Goal: Transaction & Acquisition: Purchase product/service

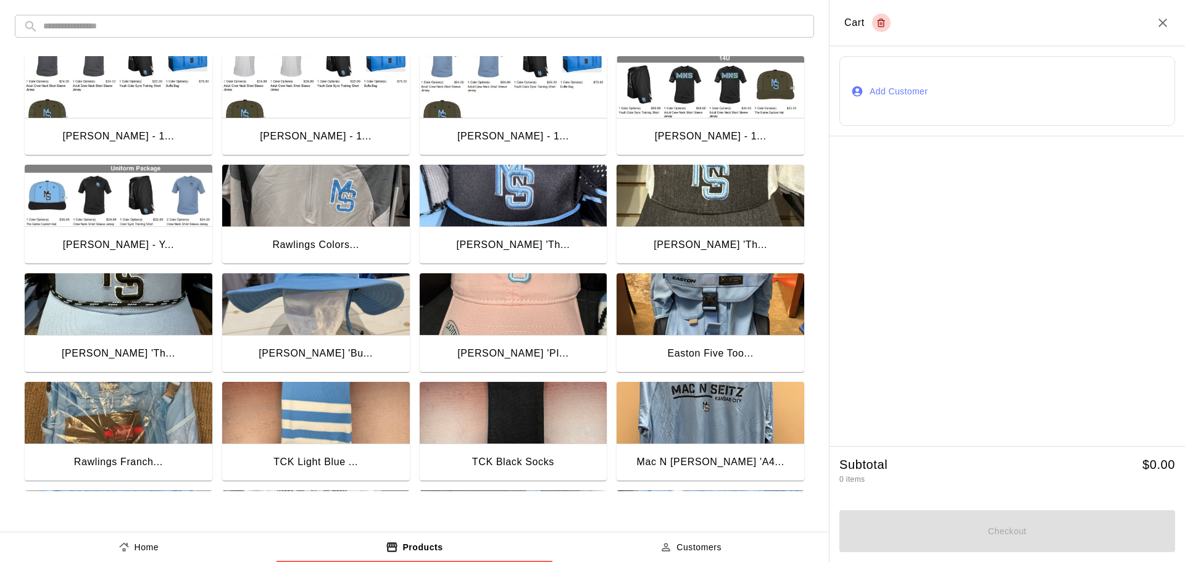
drag, startPoint x: 0, startPoint y: 0, endPoint x: 898, endPoint y: 92, distance: 902.6
click at [898, 92] on button "Add Customer" at bounding box center [1007, 91] width 336 height 70
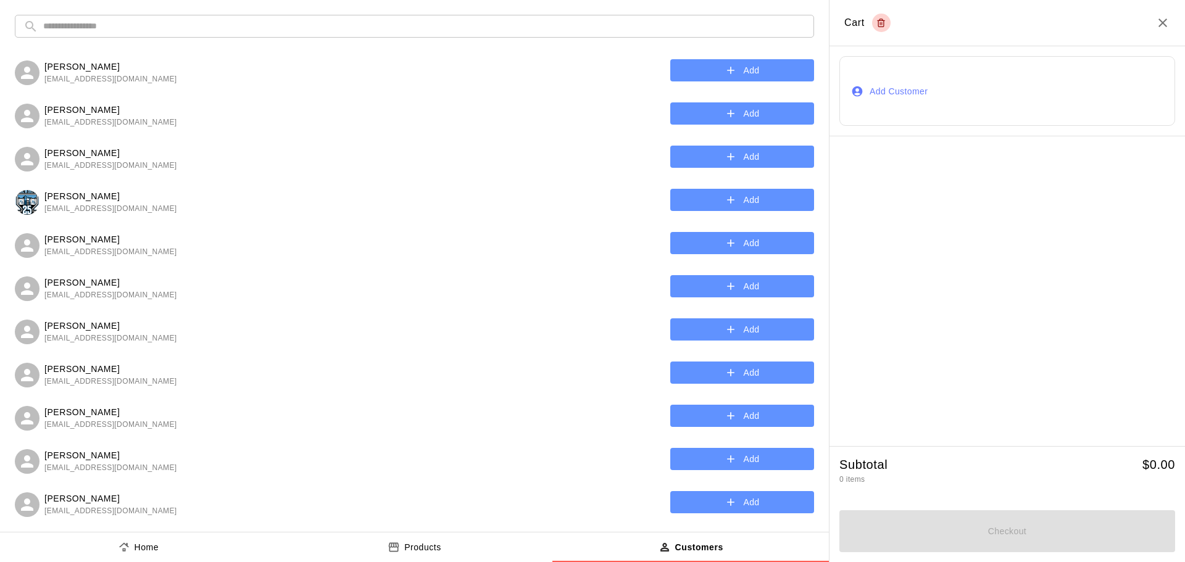
click at [114, 19] on input "text" at bounding box center [424, 26] width 762 height 23
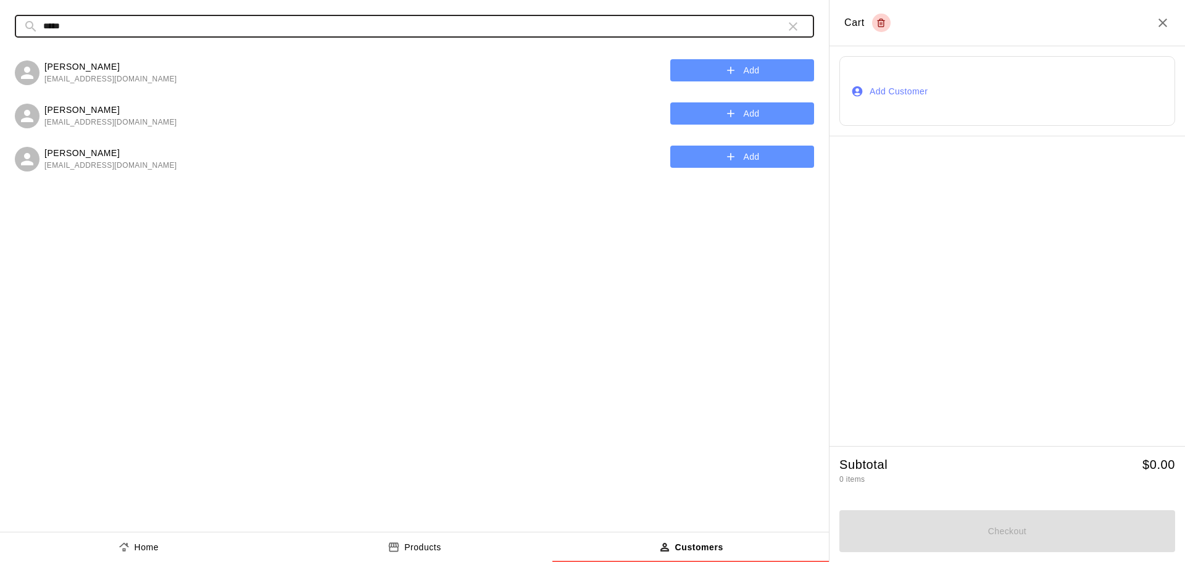
type input "*****"
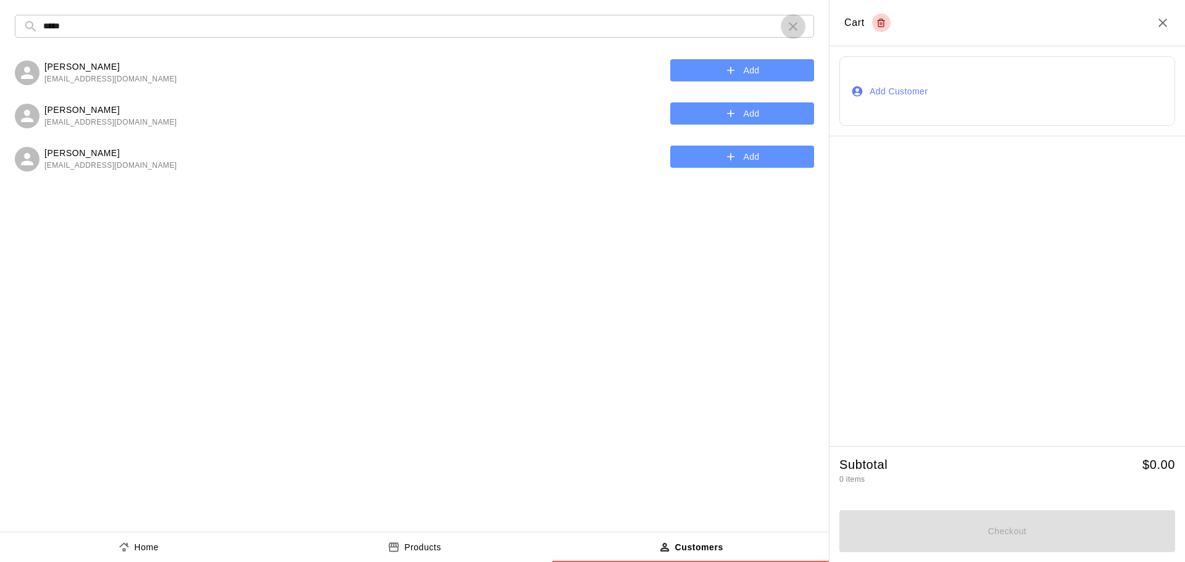
click at [792, 29] on icon "button" at bounding box center [793, 26] width 15 height 15
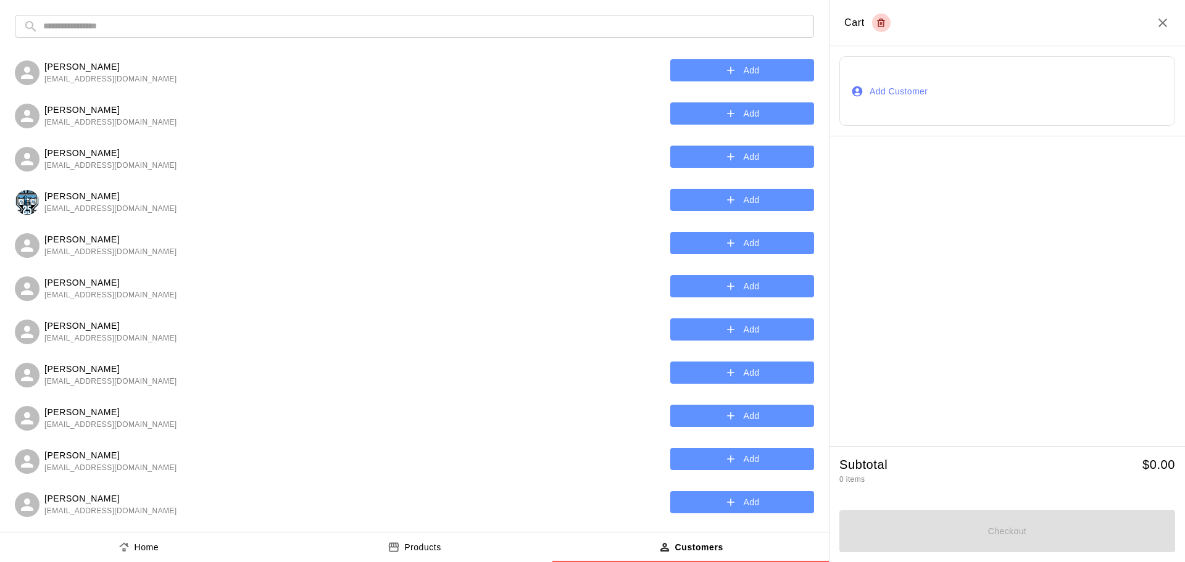
click at [412, 546] on p "Products" at bounding box center [422, 547] width 37 height 13
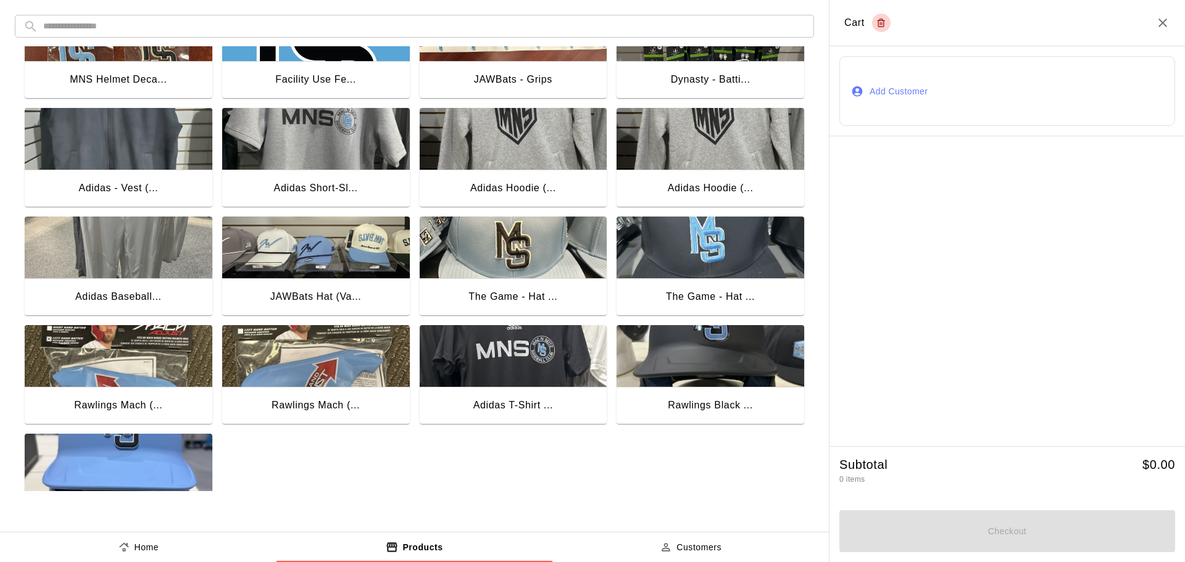
scroll to position [977, 0]
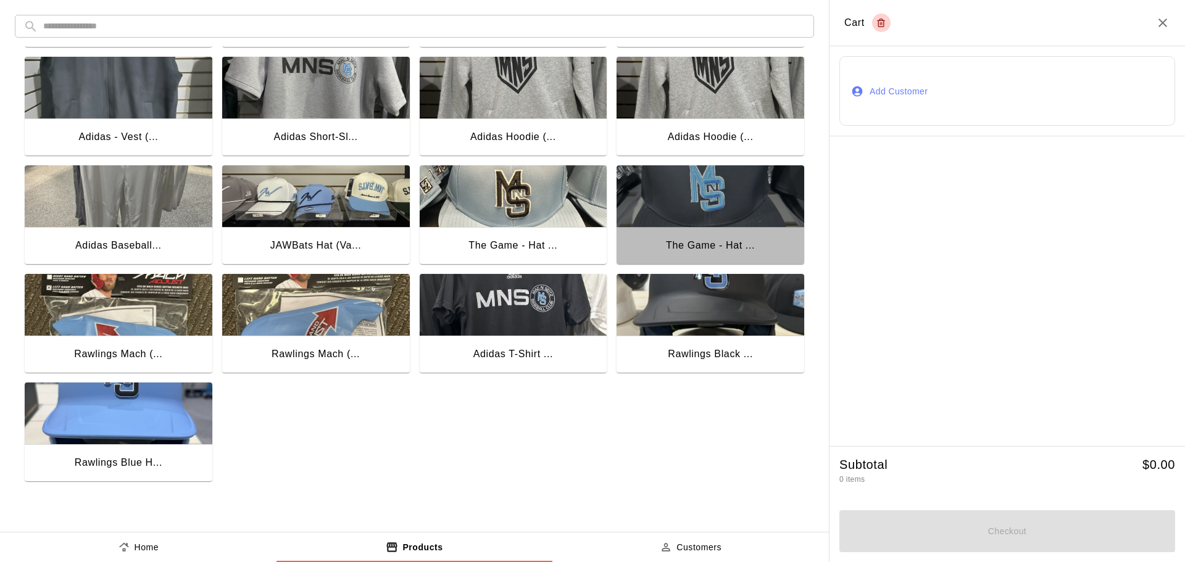
click at [702, 209] on img "button" at bounding box center [710, 196] width 188 height 62
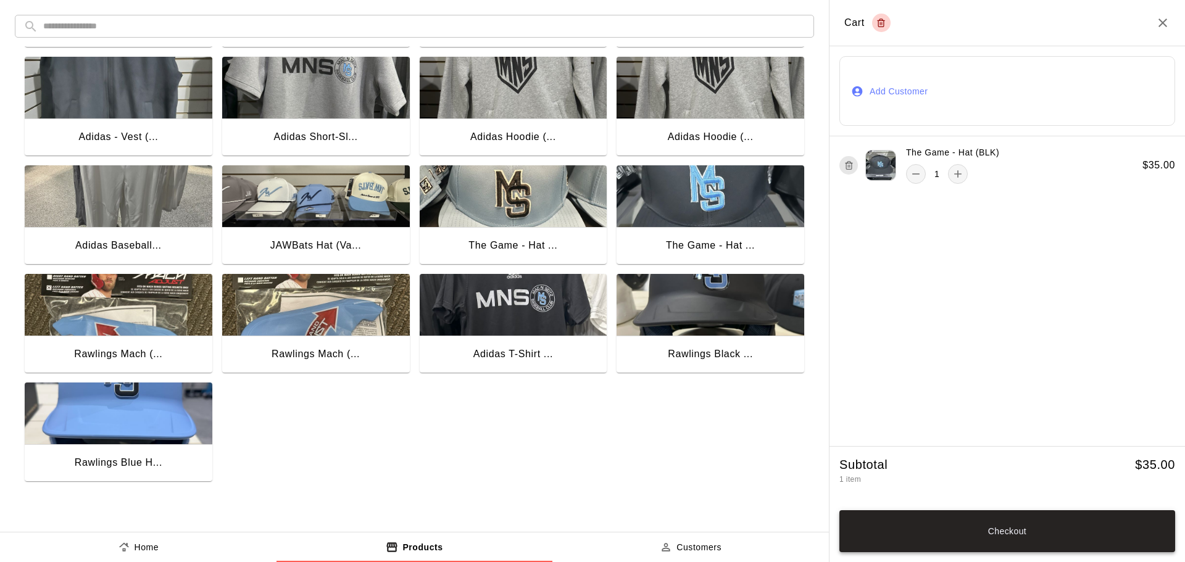
click at [936, 531] on button "Checkout" at bounding box center [1007, 531] width 336 height 42
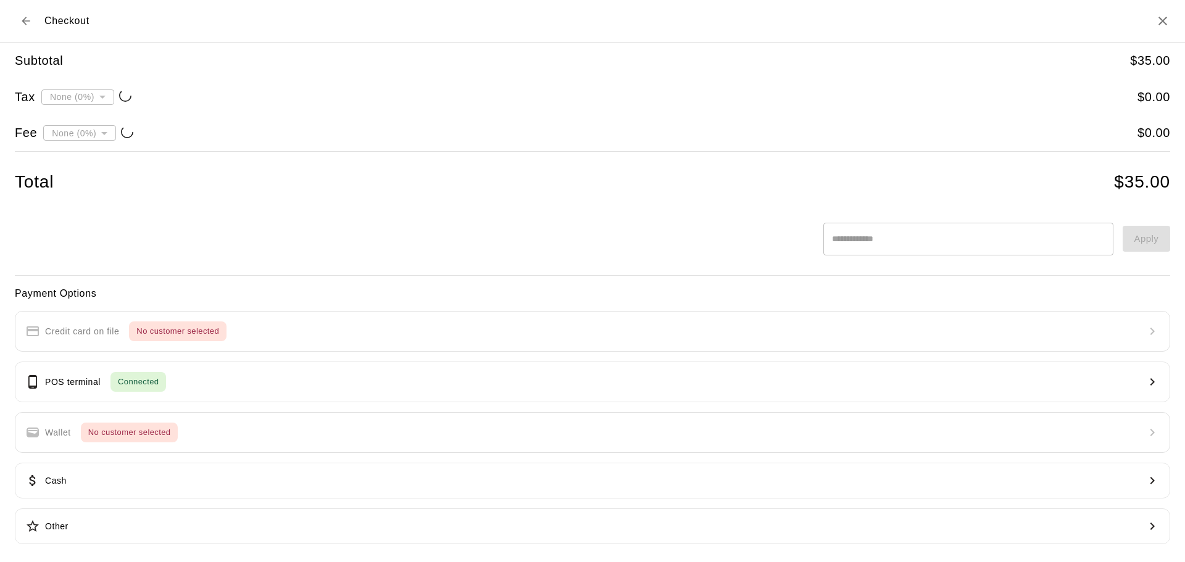
type input "**********"
click at [189, 377] on button "POS terminal Connected" at bounding box center [592, 382] width 1155 height 41
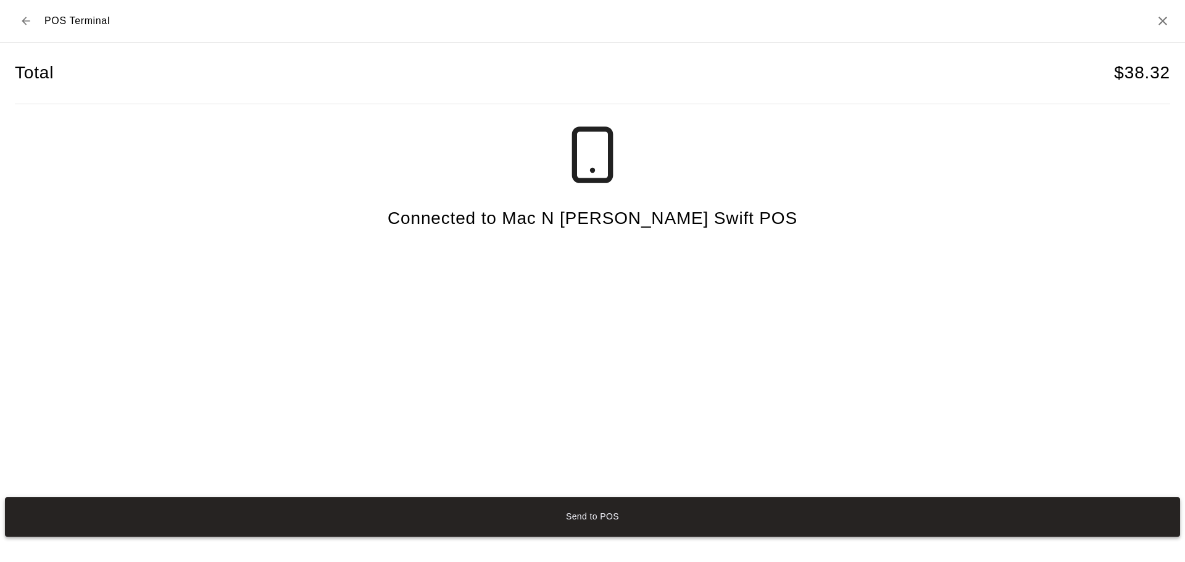
click at [621, 512] on button "Send to POS" at bounding box center [592, 516] width 1175 height 39
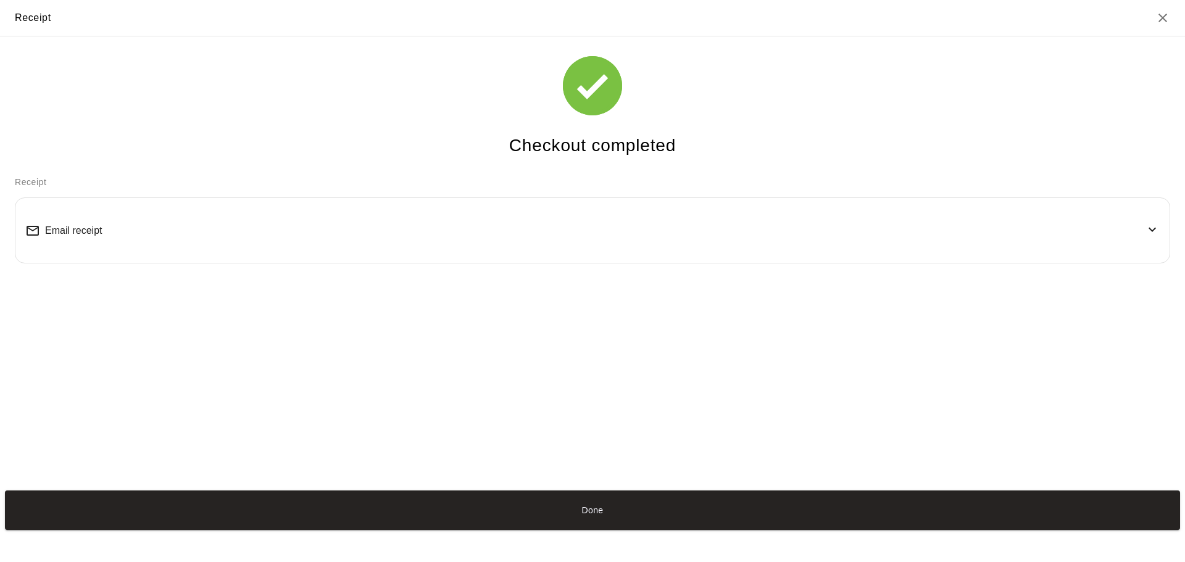
click at [81, 236] on span "Email receipt" at bounding box center [73, 230] width 57 height 11
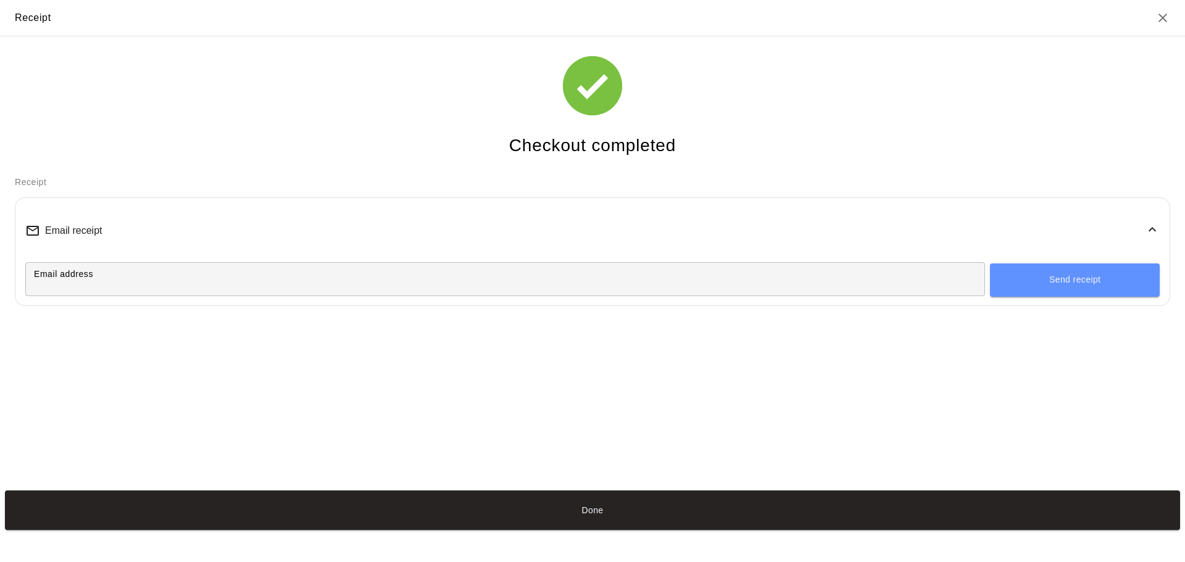
click at [70, 270] on input "Email address" at bounding box center [505, 279] width 960 height 23
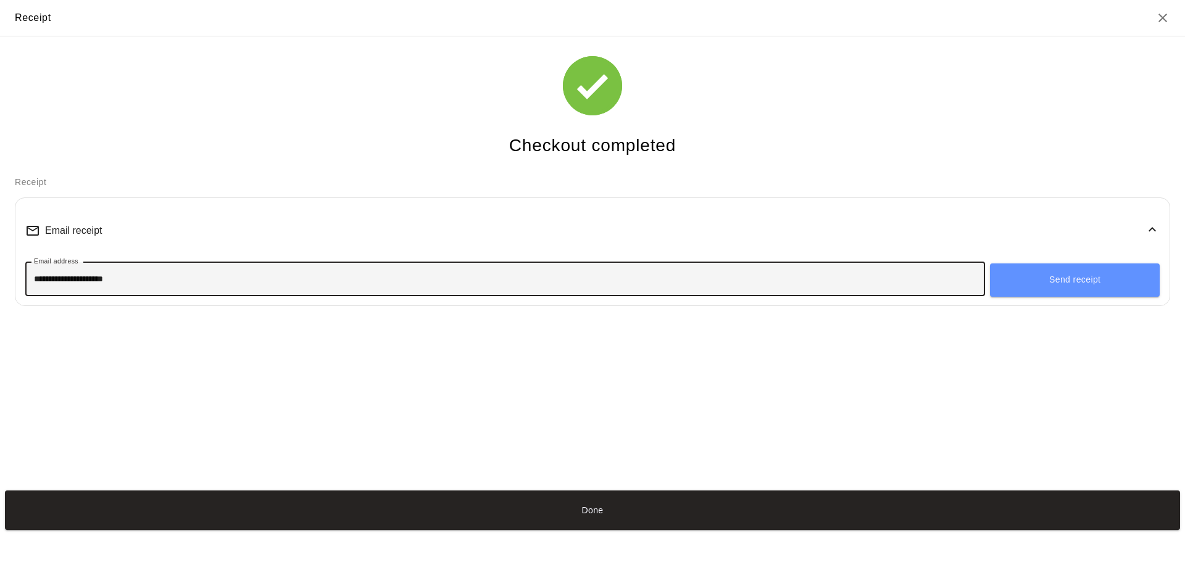
type input "**********"
click at [1060, 278] on button "Send receipt" at bounding box center [1075, 280] width 170 height 33
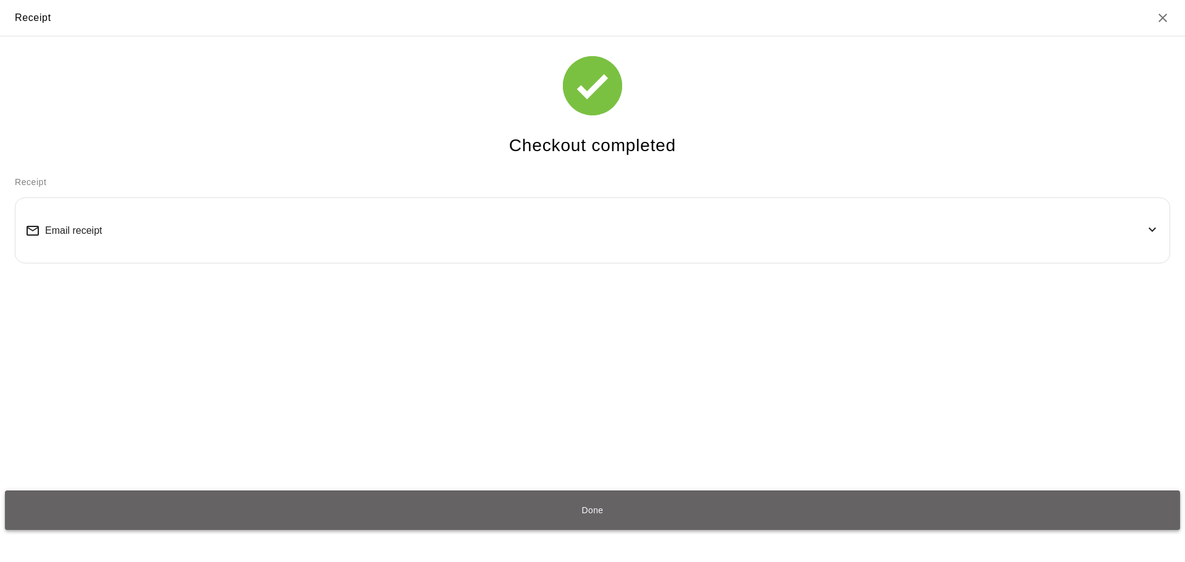
click at [462, 505] on button "Done" at bounding box center [592, 510] width 1175 height 39
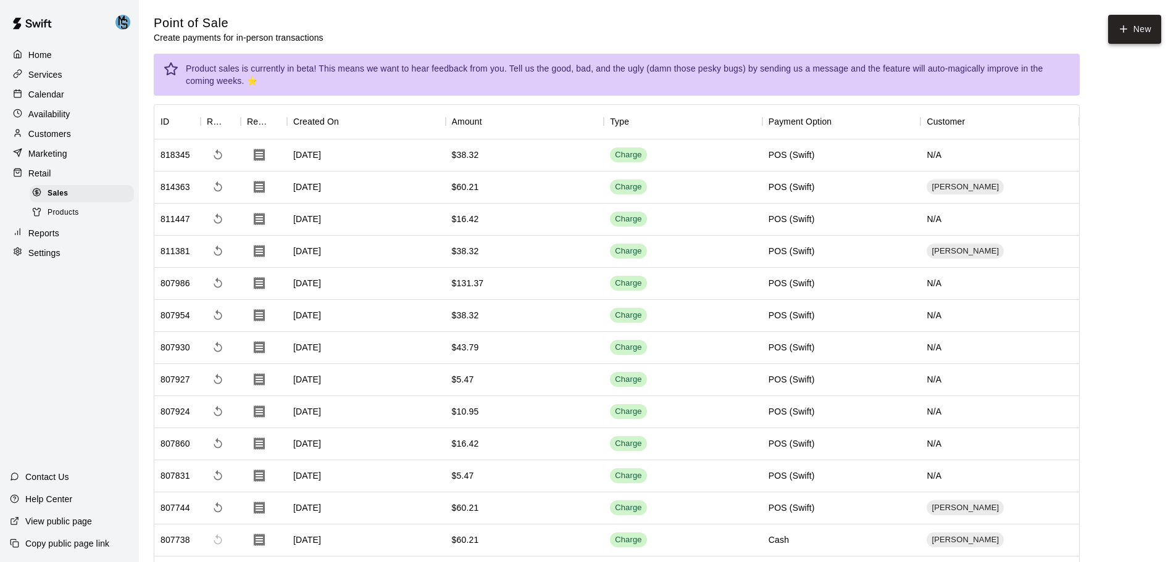
click at [1145, 36] on button "New" at bounding box center [1134, 29] width 53 height 29
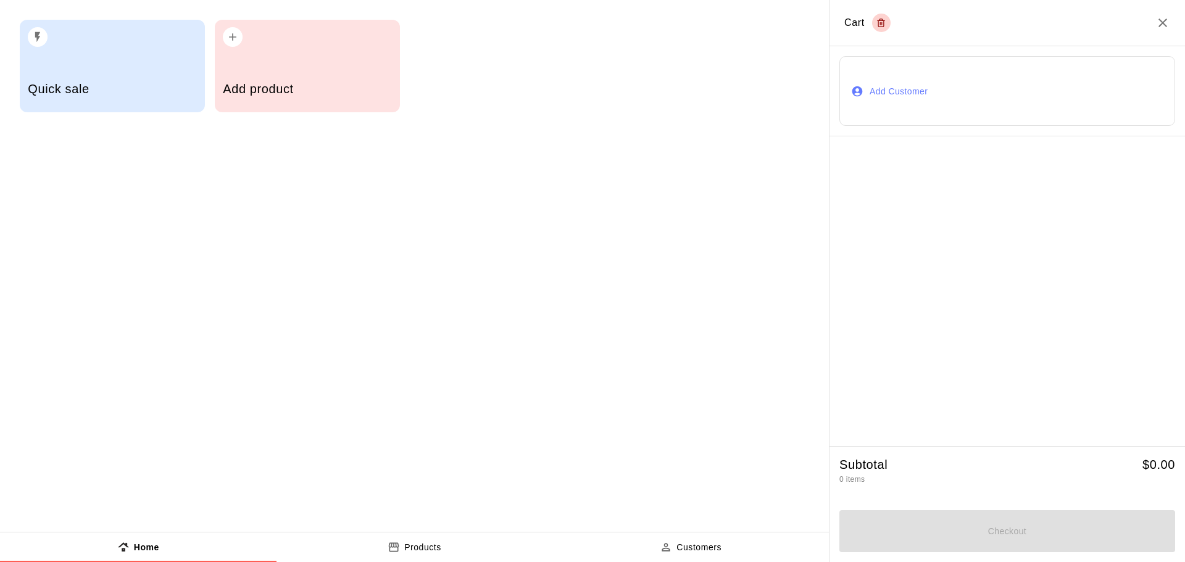
click at [431, 545] on p "Products" at bounding box center [422, 547] width 37 height 13
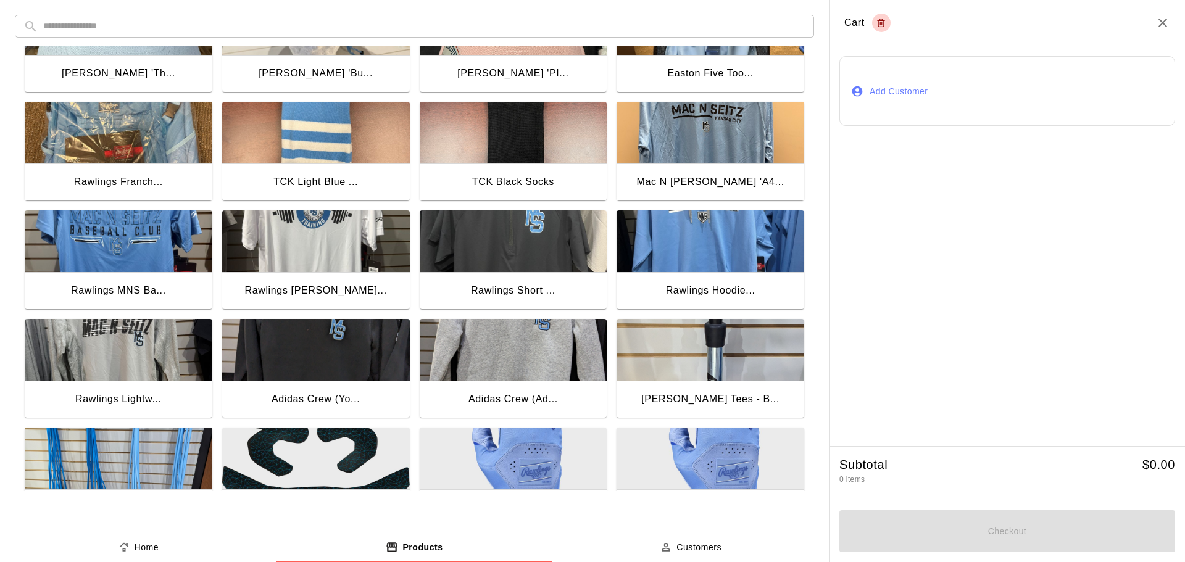
scroll to position [309, 0]
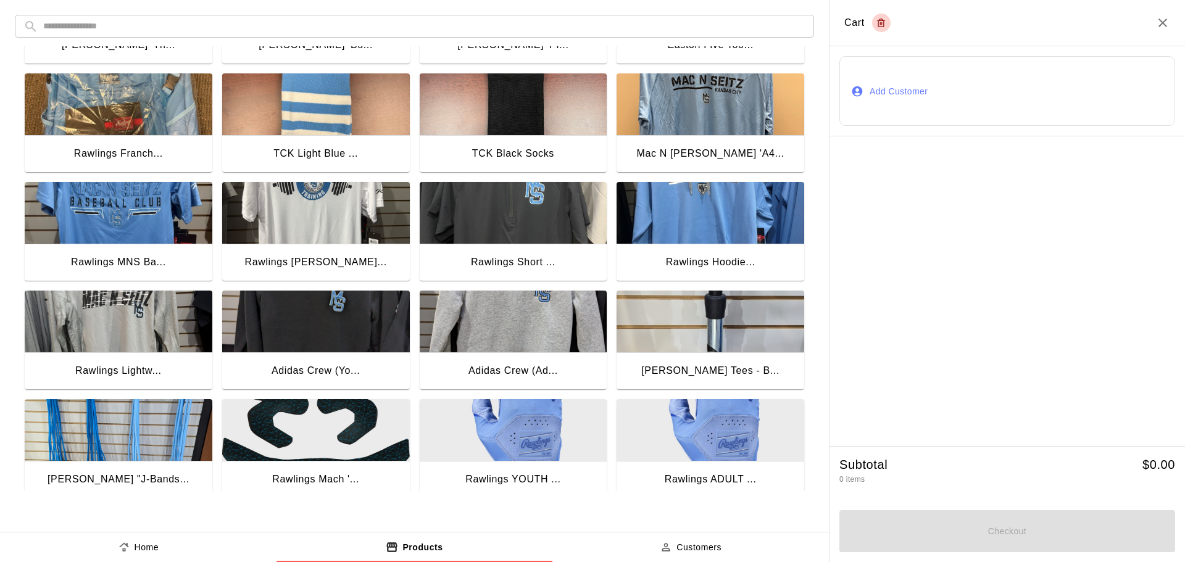
click at [494, 220] on img "button" at bounding box center [514, 213] width 188 height 62
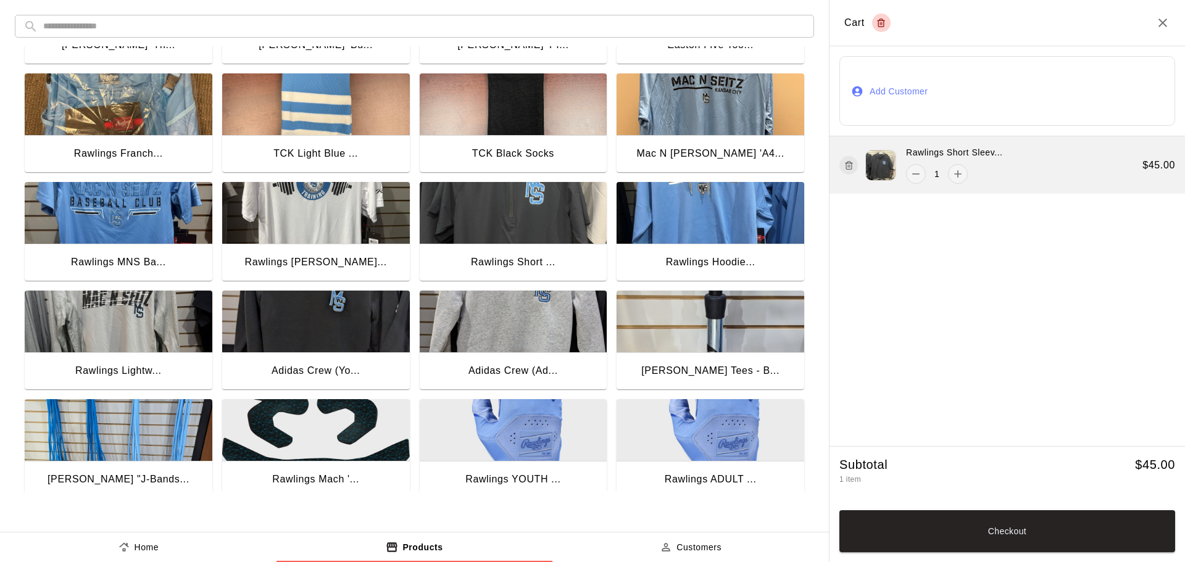
click at [1041, 176] on div "Rawlings Short Sleev... 1 $ 45.00" at bounding box center [1006, 164] width 355 height 57
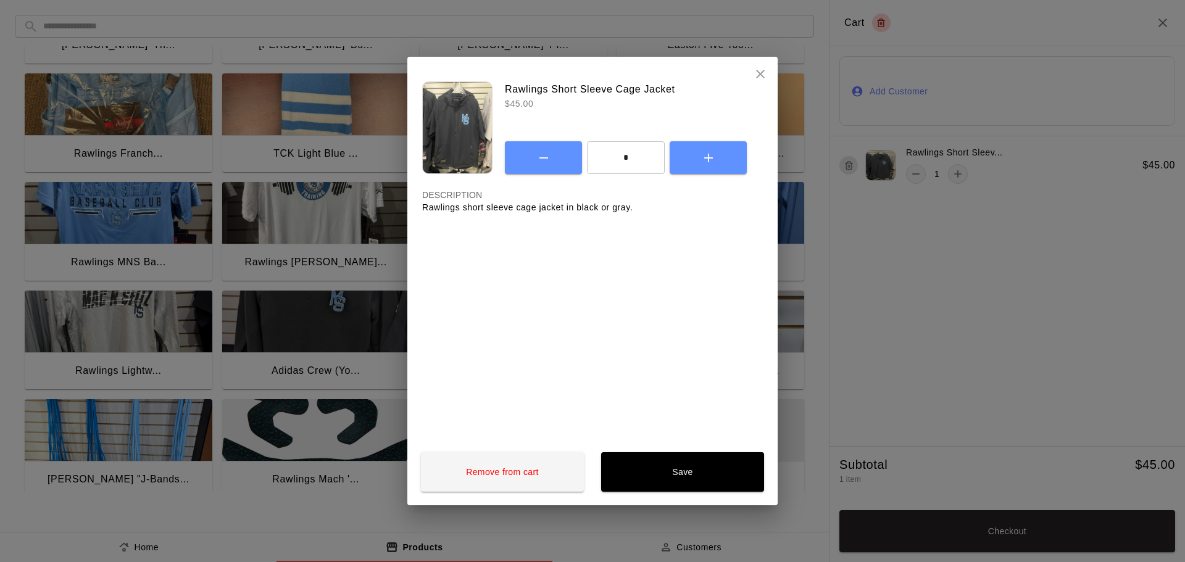
click at [764, 75] on icon "close" at bounding box center [760, 74] width 15 height 15
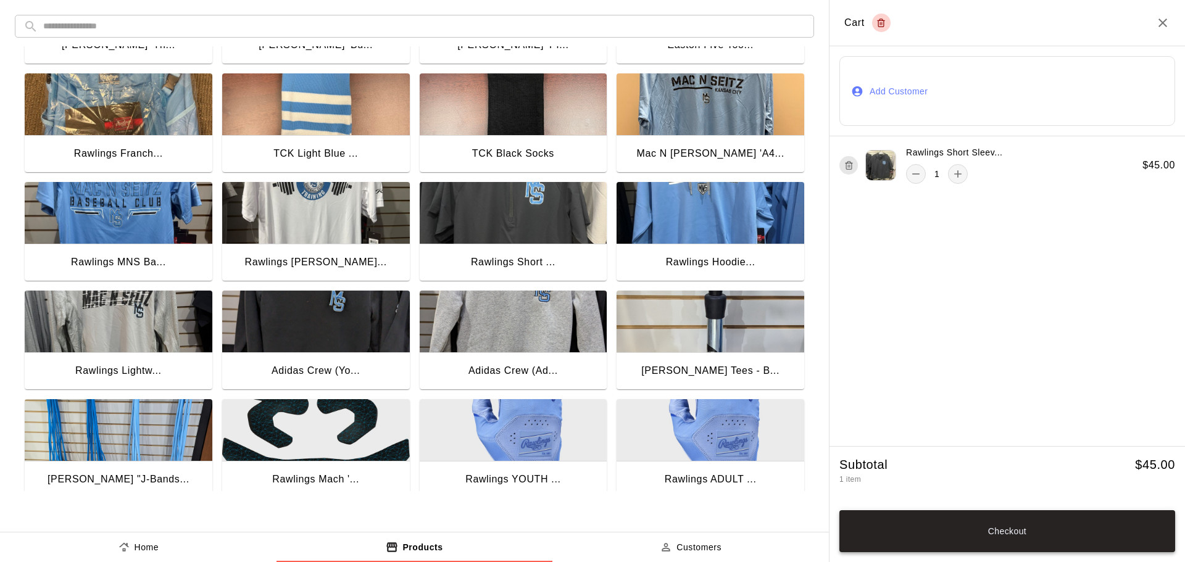
click at [990, 526] on button "Checkout" at bounding box center [1007, 531] width 336 height 42
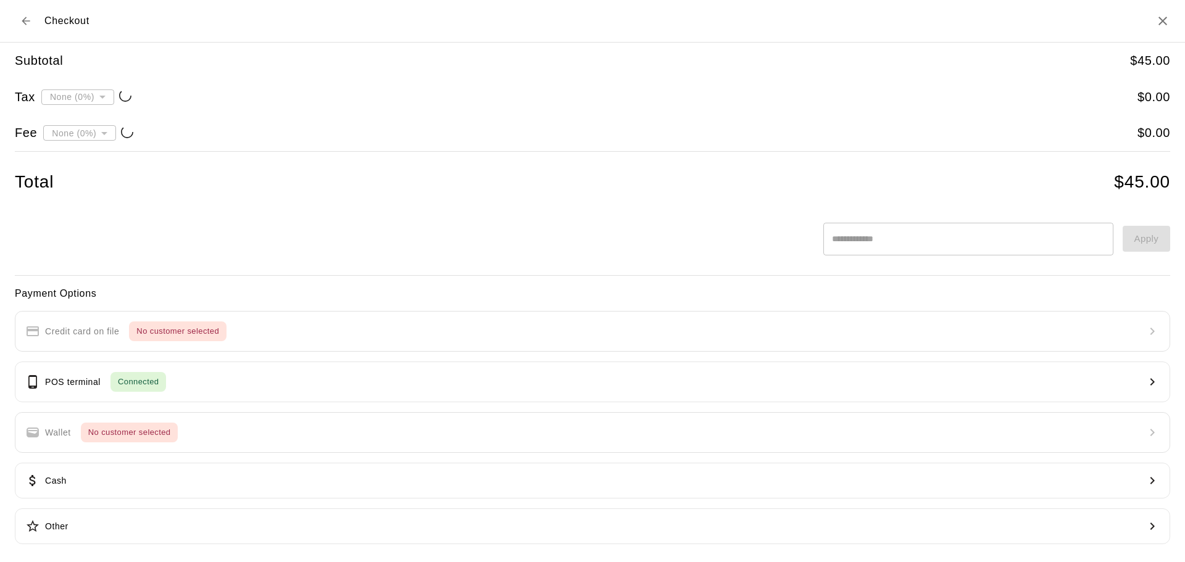
type input "**********"
click at [185, 375] on button "POS terminal Connected" at bounding box center [592, 382] width 1155 height 41
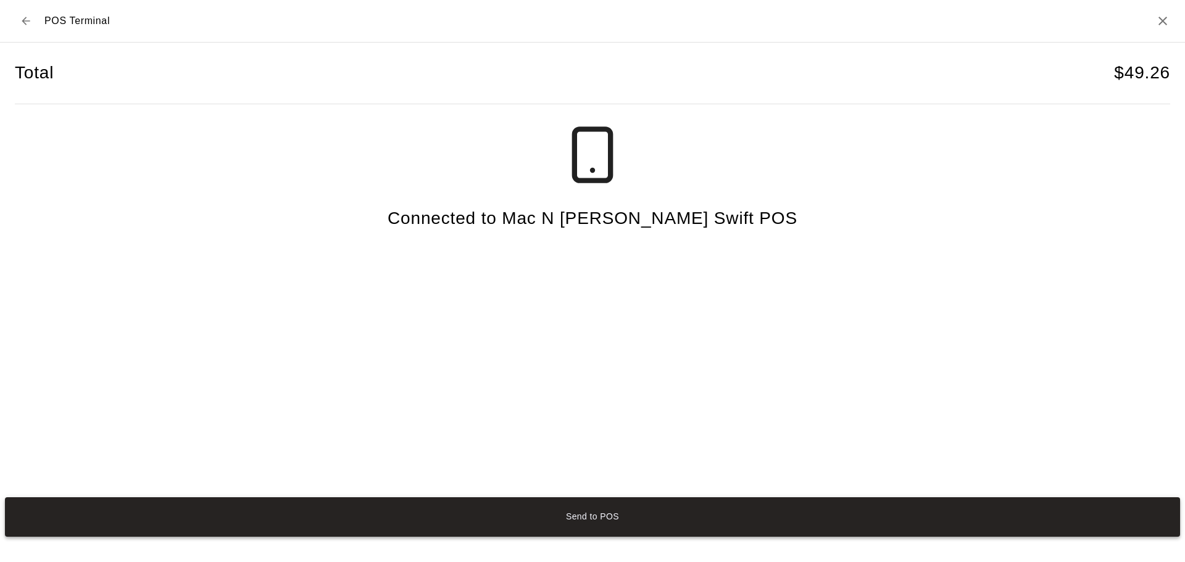
click at [547, 514] on button "Send to POS" at bounding box center [592, 516] width 1175 height 39
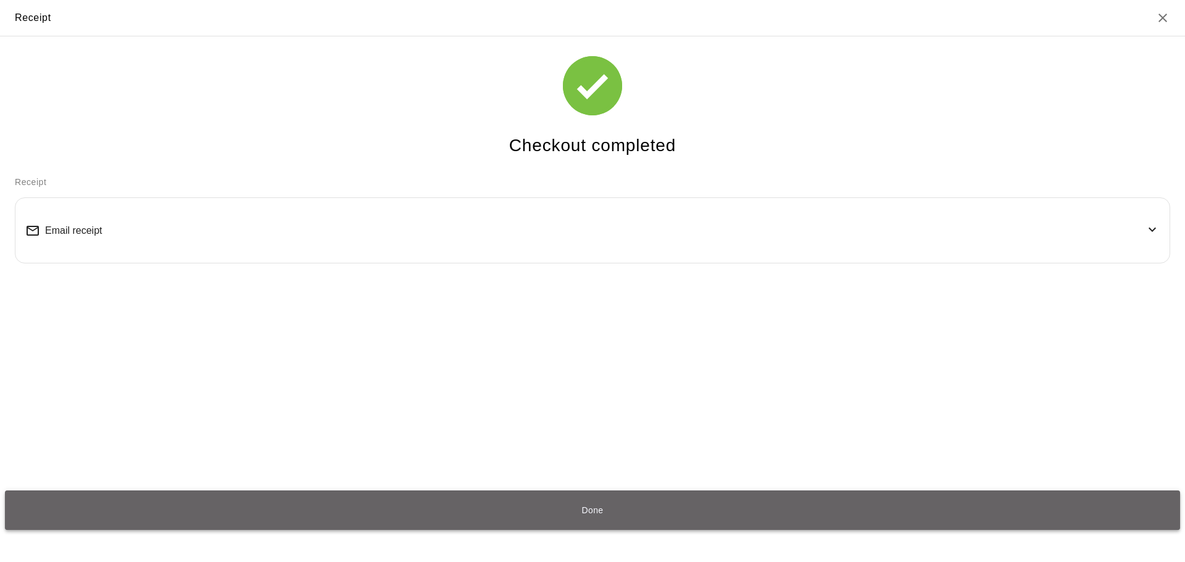
click at [568, 510] on button "Done" at bounding box center [592, 510] width 1175 height 39
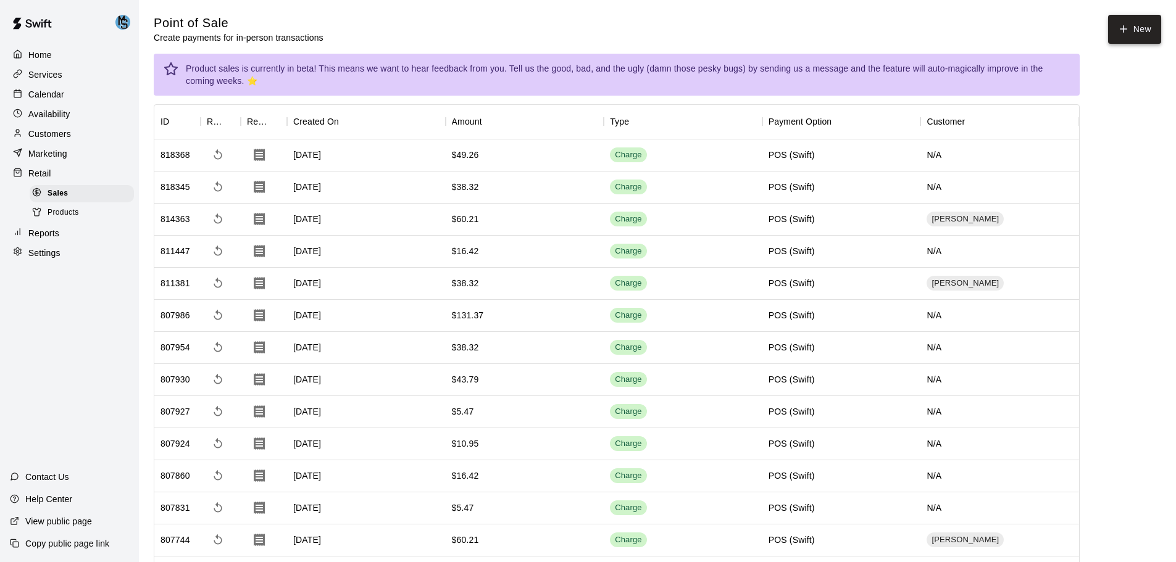
click at [1147, 22] on button "New" at bounding box center [1134, 29] width 53 height 29
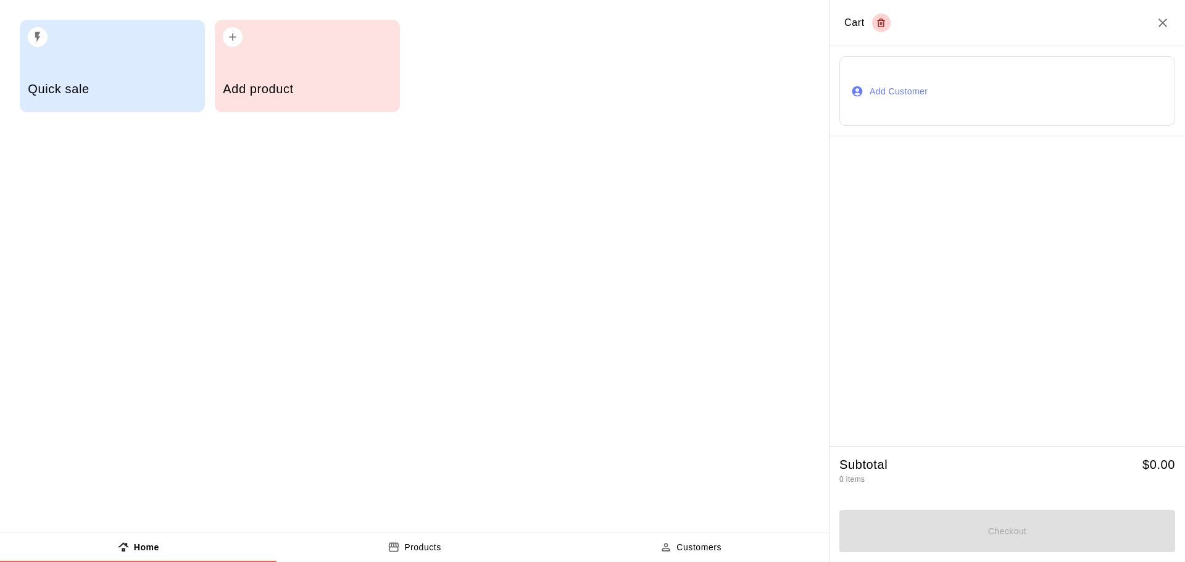
click at [429, 542] on p "Products" at bounding box center [422, 547] width 37 height 13
